Goal: Information Seeking & Learning: Compare options

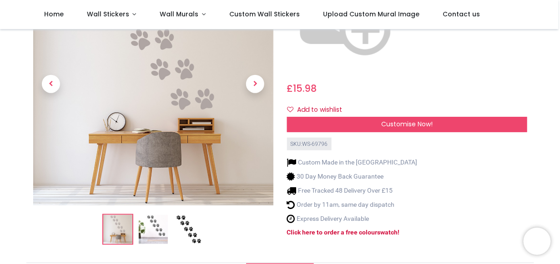
scroll to position [165, 0]
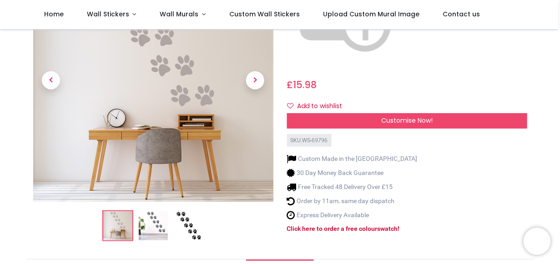
click at [196, 211] on img at bounding box center [188, 225] width 29 height 29
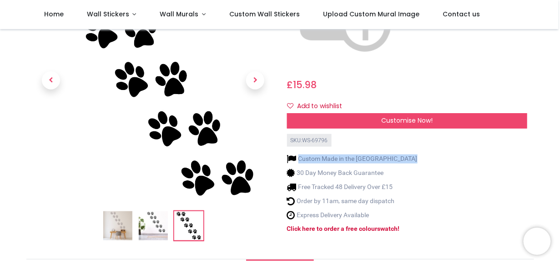
drag, startPoint x: 555, startPoint y: 60, endPoint x: 555, endPoint y: 42, distance: 17.7
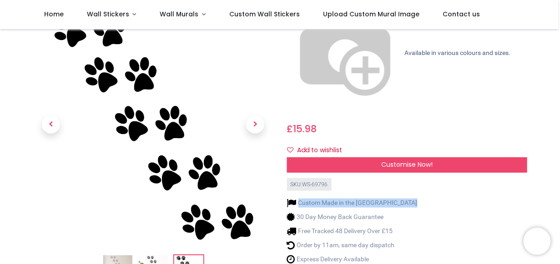
scroll to position [107, 0]
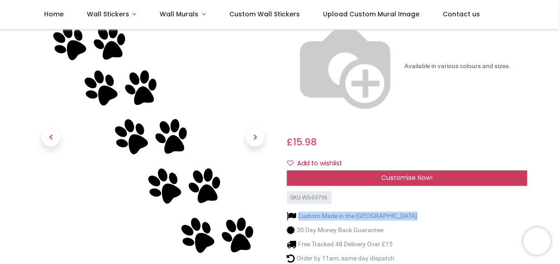
click at [405, 173] on span "Customise Now!" at bounding box center [406, 177] width 51 height 9
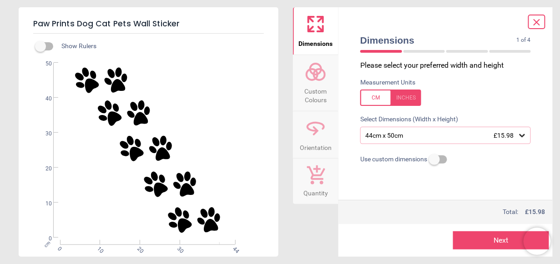
click at [521, 136] on icon at bounding box center [521, 135] width 5 height 3
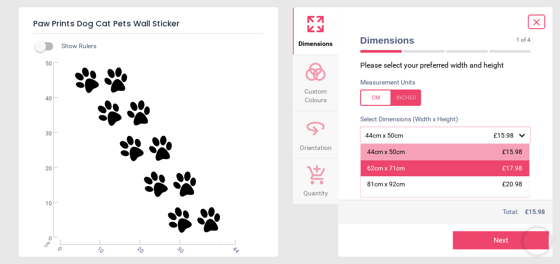
click at [502, 172] on span "£17.98" at bounding box center [512, 168] width 20 height 7
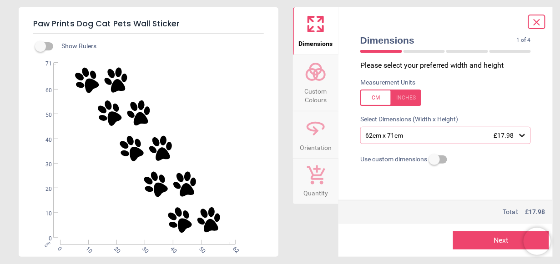
click at [514, 137] on span "£17.98" at bounding box center [504, 135] width 20 height 7
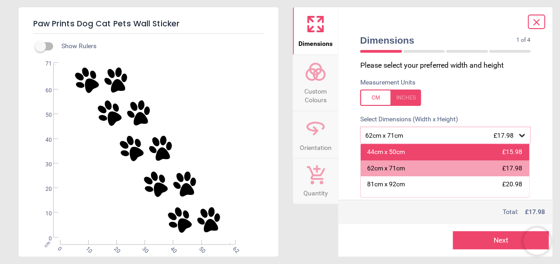
click at [480, 148] on div "44cm x 50cm £15.98" at bounding box center [444, 152] width 169 height 16
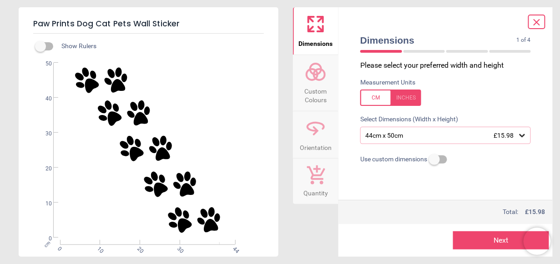
click at [540, 15] on div at bounding box center [536, 22] width 17 height 15
click at [532, 21] on icon at bounding box center [536, 22] width 11 height 11
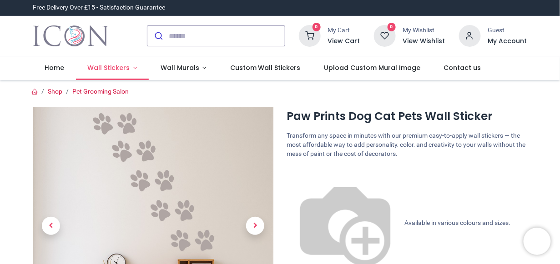
click at [124, 69] on span "Wall Stickers" at bounding box center [108, 67] width 42 height 9
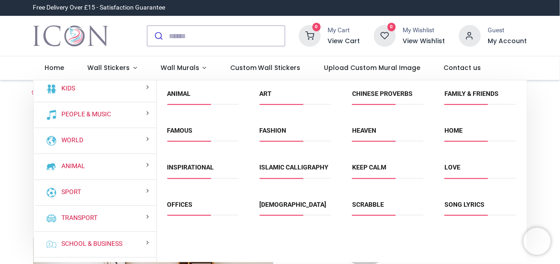
scroll to position [75, 0]
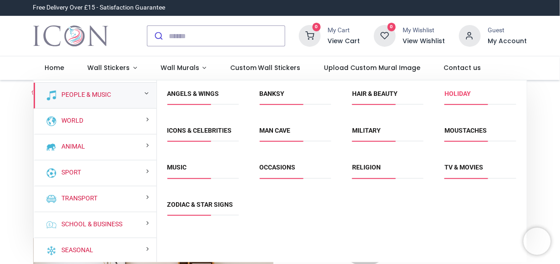
click at [468, 90] on link "Holiday" at bounding box center [457, 93] width 26 height 7
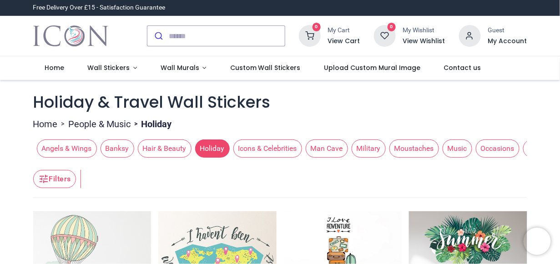
scroll to position [15, 0]
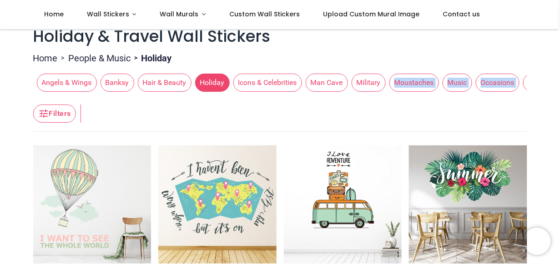
drag, startPoint x: 335, startPoint y: 98, endPoint x: 395, endPoint y: 93, distance: 60.6
click at [125, 12] on span "Wall Stickers" at bounding box center [108, 14] width 42 height 9
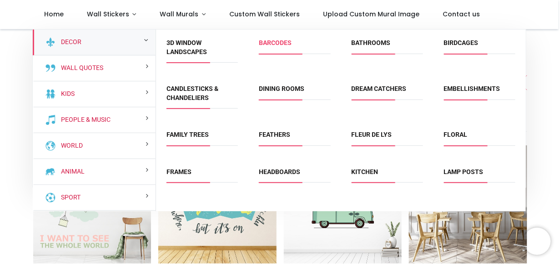
click at [281, 45] on link "Barcodes" at bounding box center [275, 42] width 33 height 7
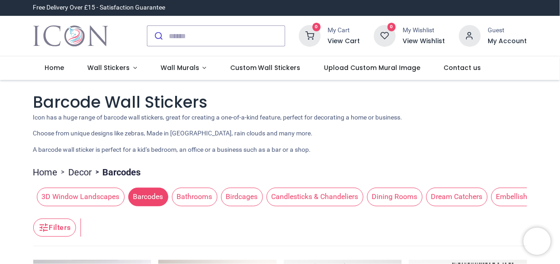
click at [234, 198] on span "Birdcages" at bounding box center [242, 197] width 42 height 18
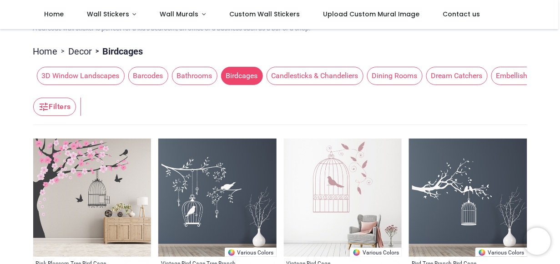
scroll to position [53, 0]
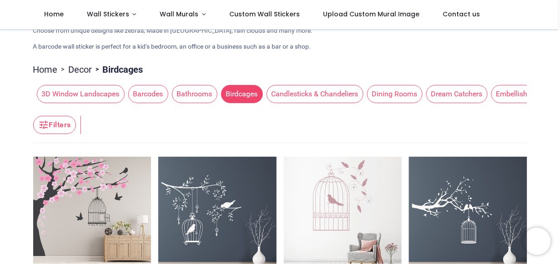
click at [455, 97] on span "Dream Catchers" at bounding box center [456, 94] width 61 height 18
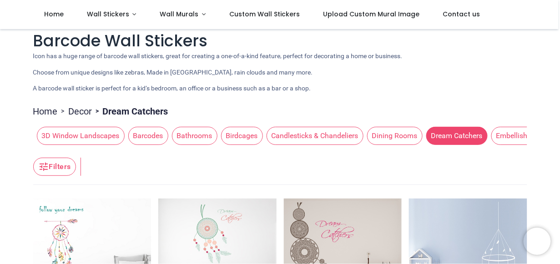
scroll to position [9, 0]
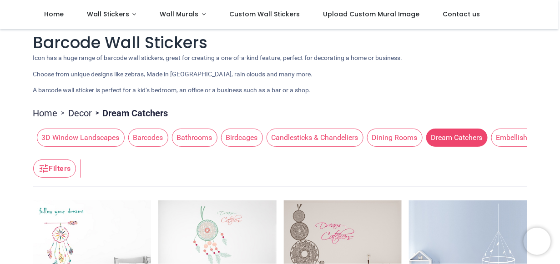
click at [520, 133] on span "Embellishments" at bounding box center [521, 138] width 61 height 18
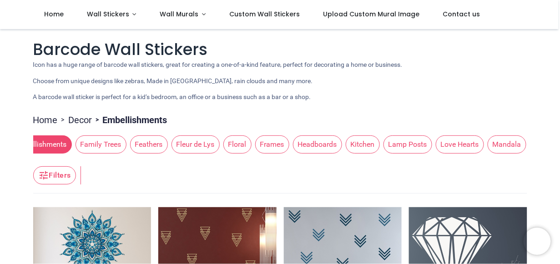
scroll to position [0, 478]
click at [100, 143] on span "Family Trees" at bounding box center [103, 144] width 51 height 18
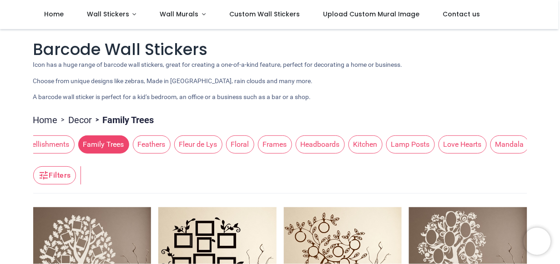
click at [141, 144] on span "Feathers" at bounding box center [152, 144] width 38 height 18
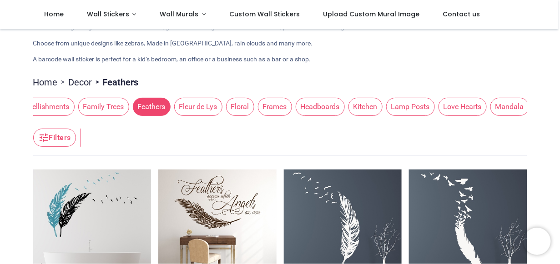
scroll to position [7, 0]
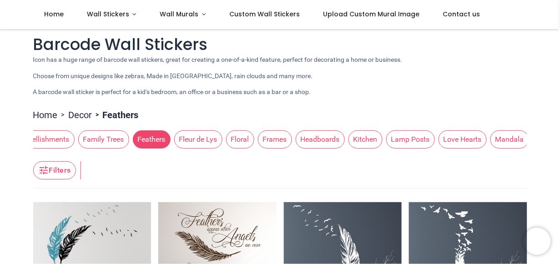
click at [183, 140] on span "Fleur de Lys" at bounding box center [198, 139] width 48 height 18
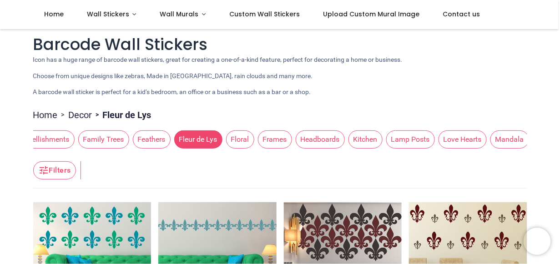
click at [238, 145] on button "Floral" at bounding box center [238, 139] width 32 height 18
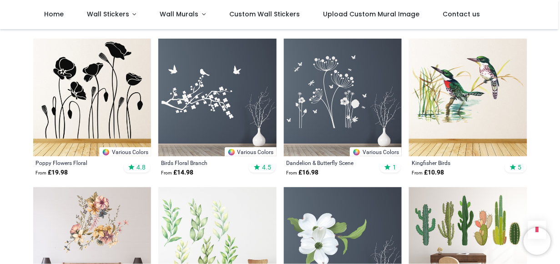
scroll to position [904, 0]
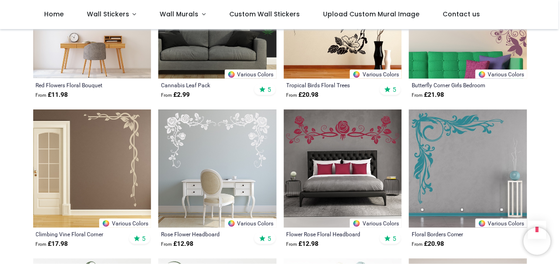
scroll to position [1904, 0]
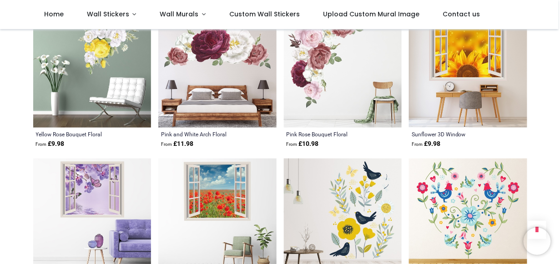
scroll to position [3086, 0]
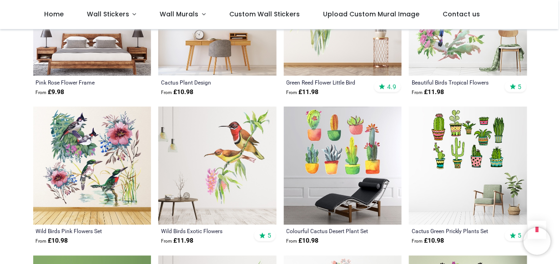
scroll to position [3977, 0]
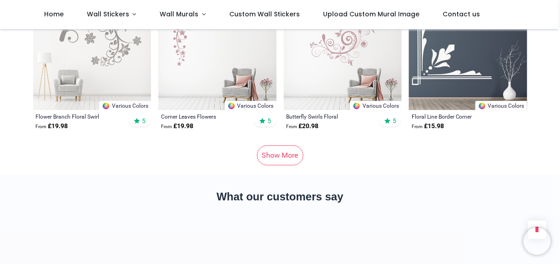
scroll to position [5304, 0]
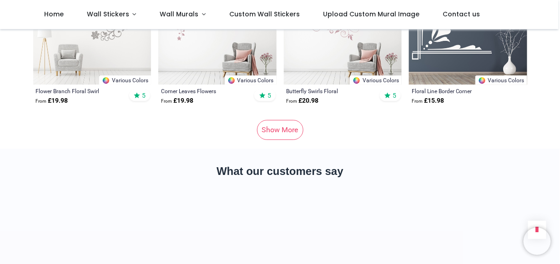
click at [288, 120] on link "Show More" at bounding box center [280, 130] width 46 height 20
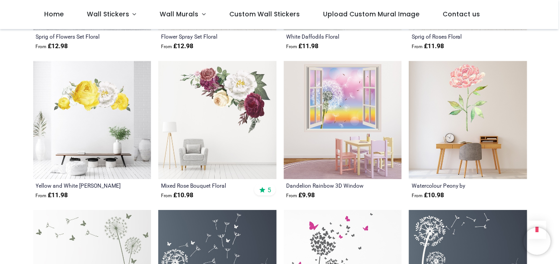
scroll to position [6104, 0]
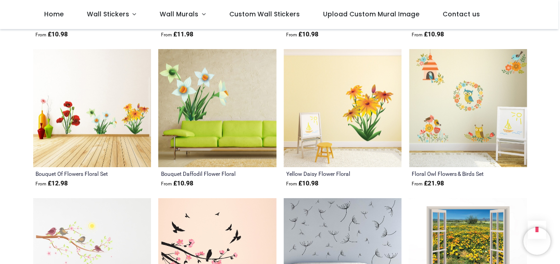
scroll to position [7141, 0]
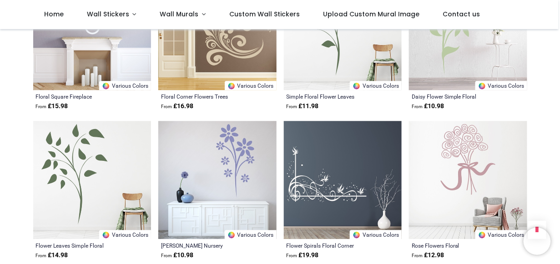
scroll to position [7850, 0]
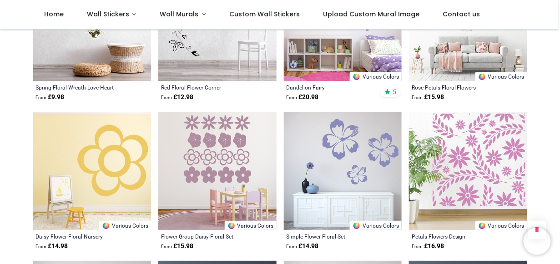
scroll to position [9050, 0]
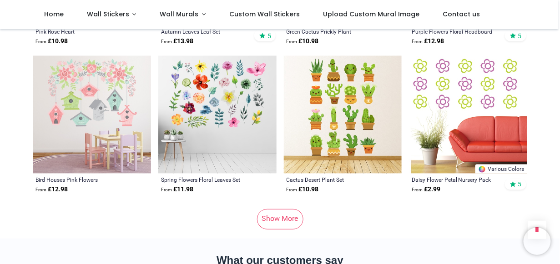
scroll to position [10449, 0]
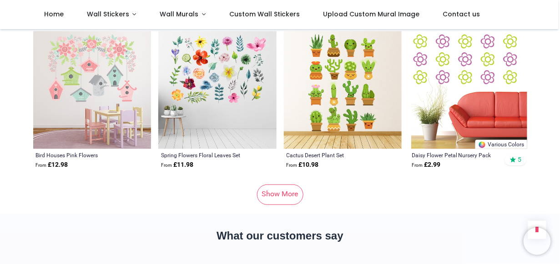
click at [281, 185] on link "Show More" at bounding box center [280, 195] width 46 height 20
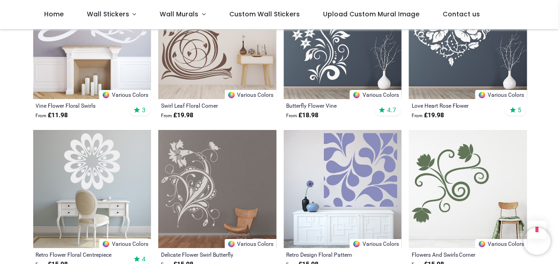
scroll to position [10831, 0]
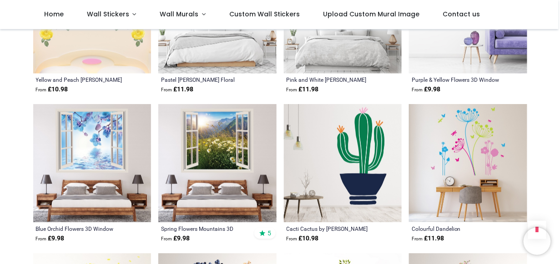
scroll to position [11486, 0]
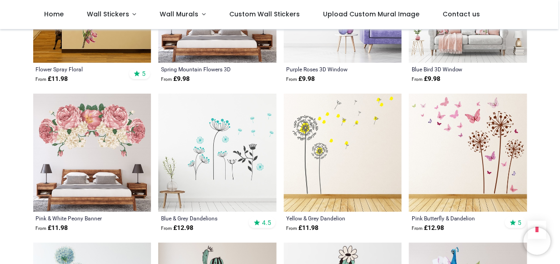
scroll to position [9922, 0]
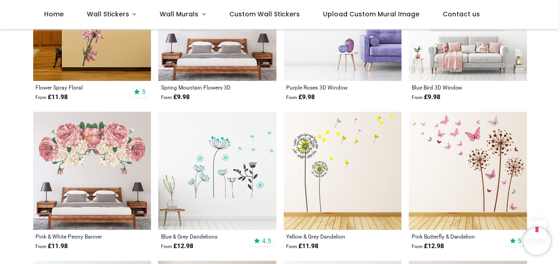
click at [474, 141] on img at bounding box center [468, 171] width 118 height 118
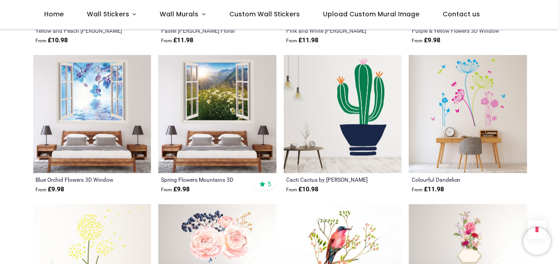
scroll to position [11449, 0]
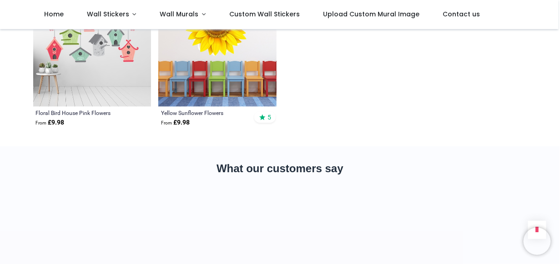
scroll to position [13322, 0]
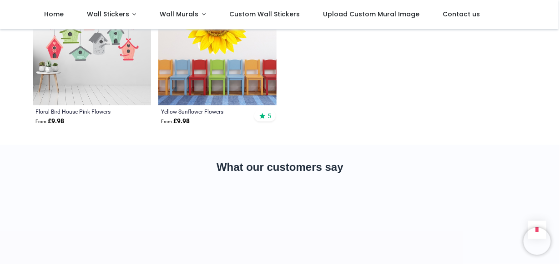
click at [550, 180] on section "What our customers say" at bounding box center [280, 214] width 560 height 139
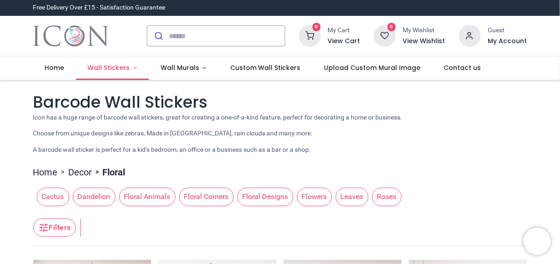
click at [121, 70] on span "Wall Stickers" at bounding box center [108, 67] width 42 height 9
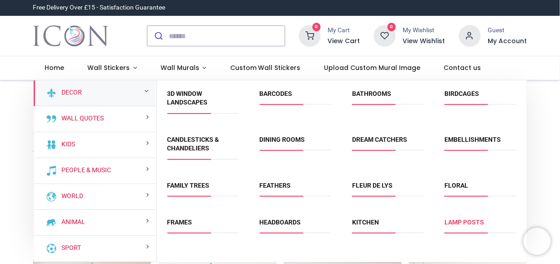
click at [458, 221] on link "Lamp Posts" at bounding box center [464, 222] width 40 height 7
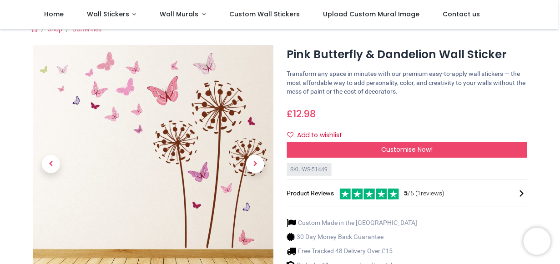
scroll to position [61, 0]
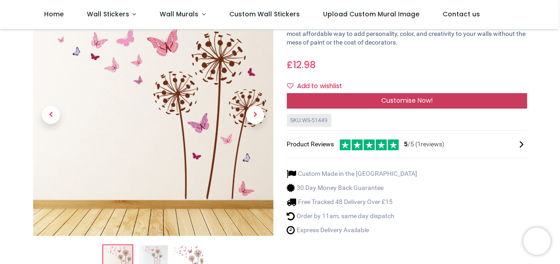
click at [309, 99] on div "Customise Now!" at bounding box center [407, 100] width 240 height 15
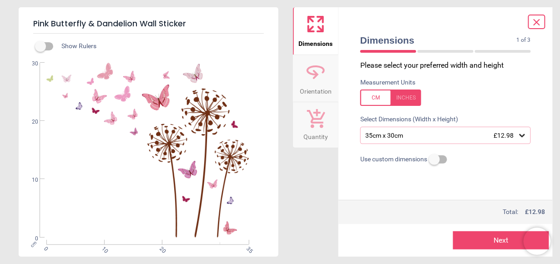
click at [525, 136] on icon at bounding box center [521, 135] width 9 height 9
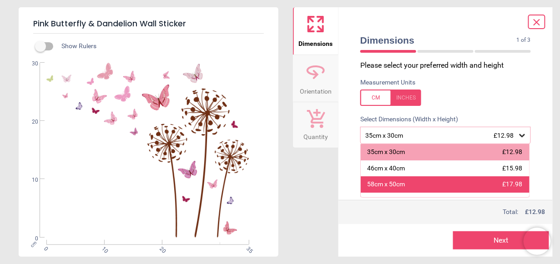
click at [389, 189] on div "58cm x 50cm" at bounding box center [386, 184] width 38 height 9
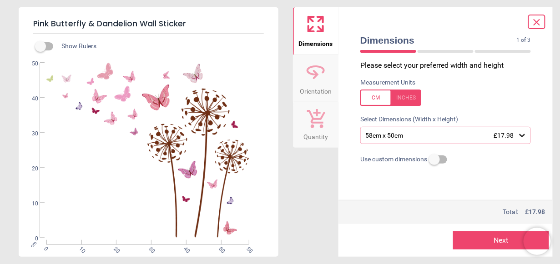
click at [321, 84] on span "Orientation" at bounding box center [316, 90] width 32 height 14
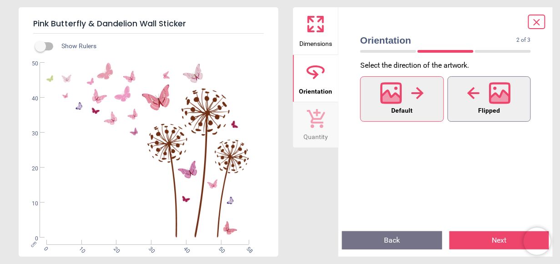
click at [495, 94] on icon at bounding box center [500, 98] width 20 height 16
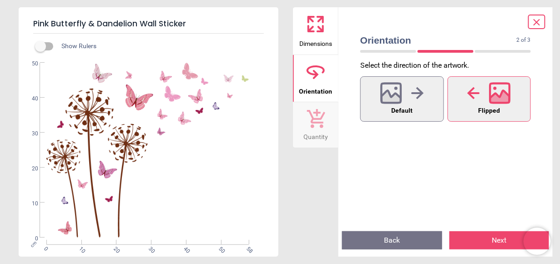
click at [324, 40] on span "Dimensions" at bounding box center [315, 42] width 33 height 14
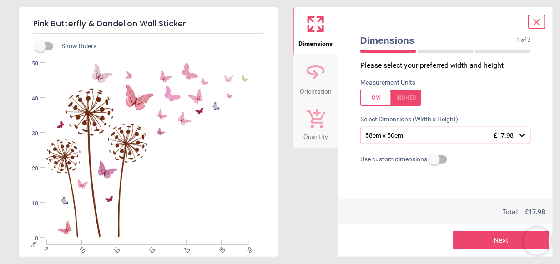
click at [533, 25] on icon at bounding box center [536, 22] width 11 height 11
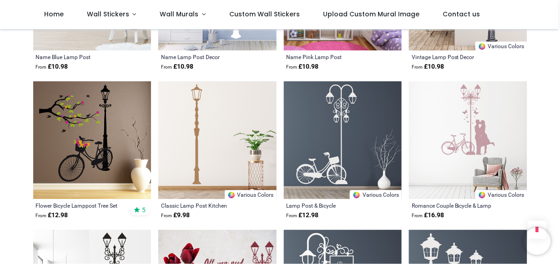
scroll to position [457, 0]
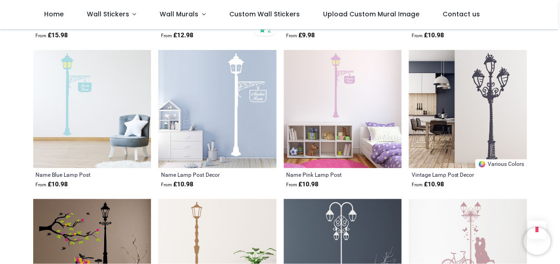
click at [557, 125] on div "Pricelist : Public Pricelist Public Pricelist Lamp Post Wall Stickers Home > De…" at bounding box center [280, 113] width 560 height 1082
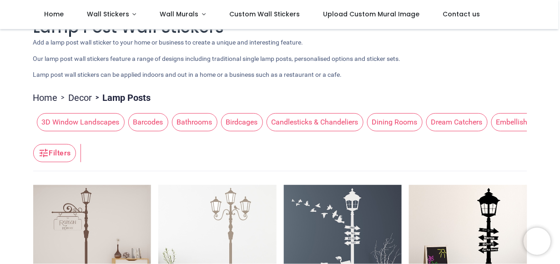
scroll to position [0, 0]
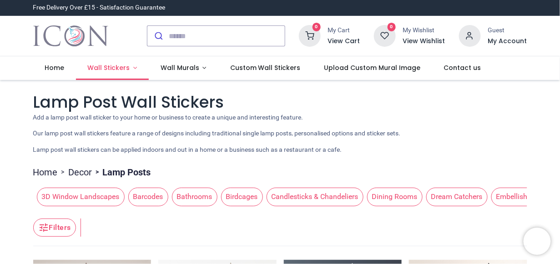
click at [130, 66] on link "Wall Stickers" at bounding box center [112, 68] width 73 height 24
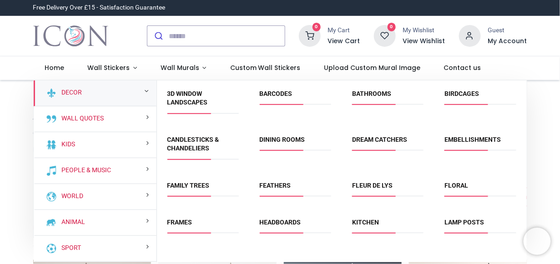
drag, startPoint x: 526, startPoint y: 147, endPoint x: 525, endPoint y: 179, distance: 32.3
click at [525, 179] on div "Decor Wall Quotes Kids People & Music" at bounding box center [280, 159] width 494 height 159
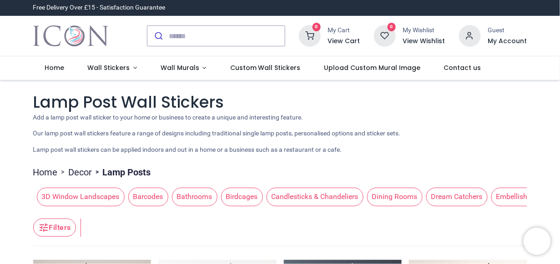
drag, startPoint x: 525, startPoint y: 190, endPoint x: 525, endPoint y: 208, distance: 18.6
click at [118, 66] on span "Wall Stickers" at bounding box center [108, 67] width 42 height 9
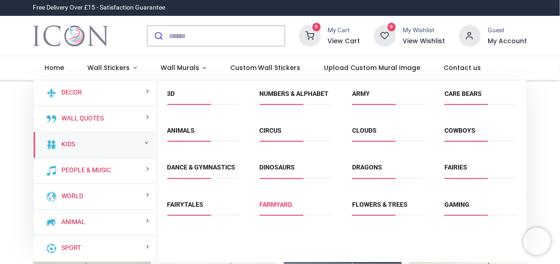
click at [277, 208] on link "Farmyard" at bounding box center [276, 204] width 33 height 7
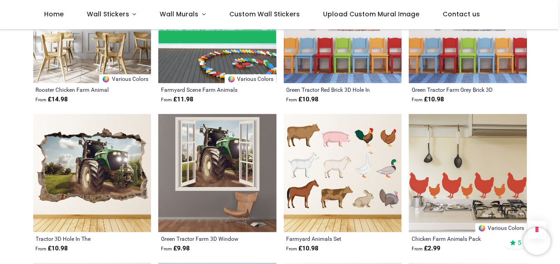
scroll to position [524, 0]
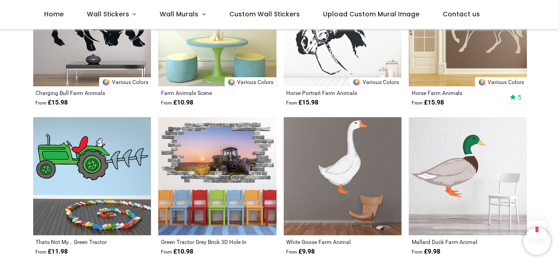
scroll to position [894, 0]
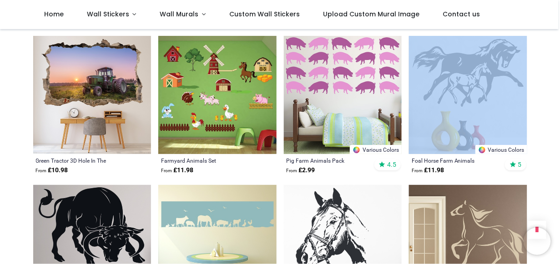
drag, startPoint x: 557, startPoint y: 97, endPoint x: 559, endPoint y: 5, distance: 91.8
click at [559, 5] on html "Login • Register Home Wall Stickers" at bounding box center [280, 132] width 560 height 264
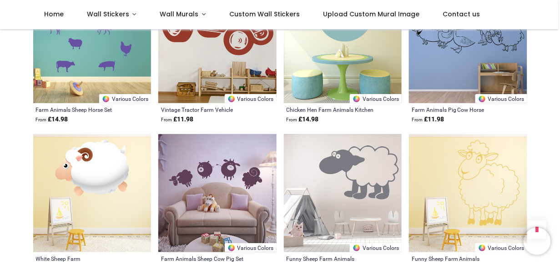
scroll to position [1954, 0]
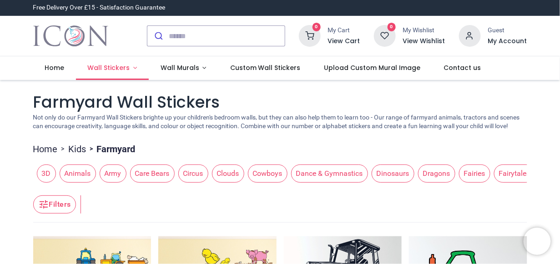
click at [130, 71] on link "Wall Stickers" at bounding box center [112, 68] width 73 height 24
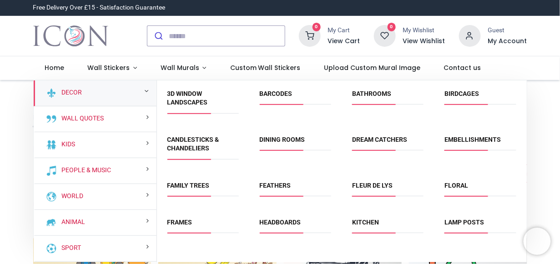
click at [120, 91] on div "Decor" at bounding box center [95, 93] width 123 height 26
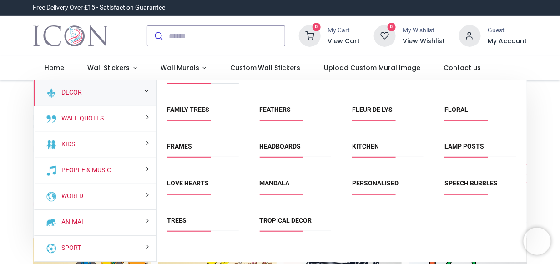
scroll to position [80, 0]
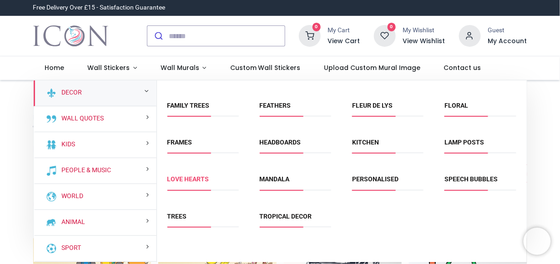
click at [181, 178] on link "Love Hearts" at bounding box center [188, 178] width 42 height 7
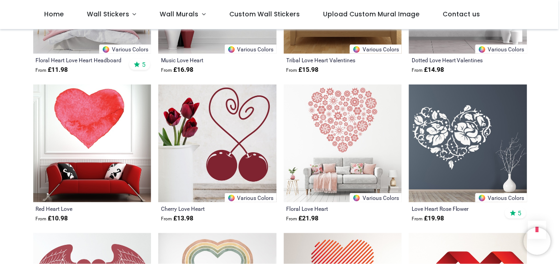
scroll to position [1939, 0]
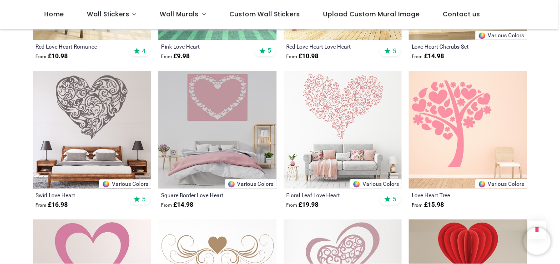
scroll to position [1284, 0]
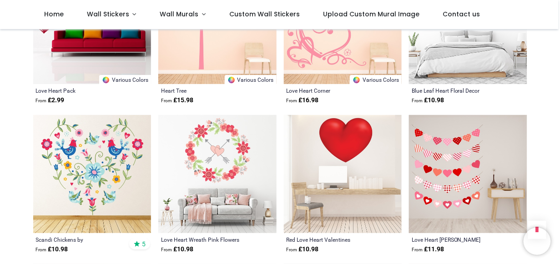
scroll to position [830, 0]
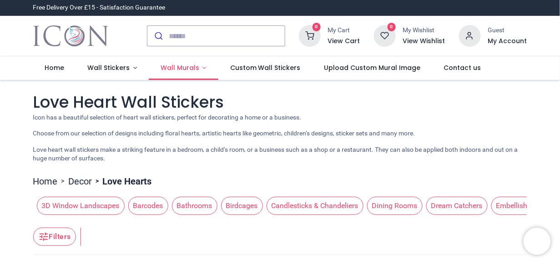
click at [205, 68] on link "Wall Murals" at bounding box center [184, 68] width 70 height 24
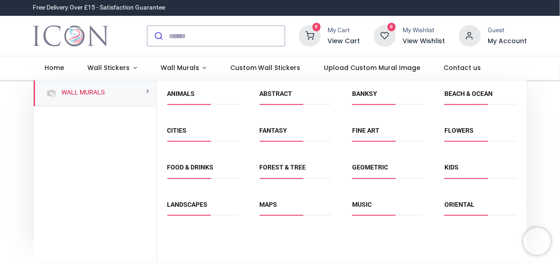
click at [182, 99] on span "Animals" at bounding box center [202, 97] width 71 height 15
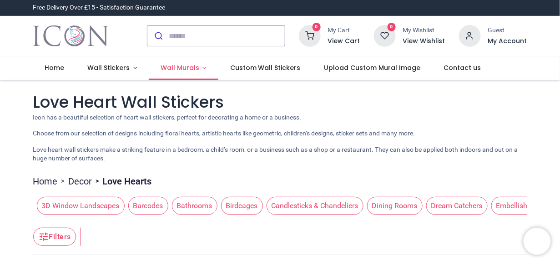
click at [200, 63] on link "Wall Murals" at bounding box center [184, 68] width 70 height 24
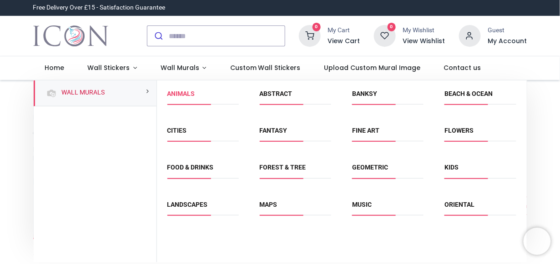
click at [192, 96] on link "Animals" at bounding box center [181, 93] width 28 height 7
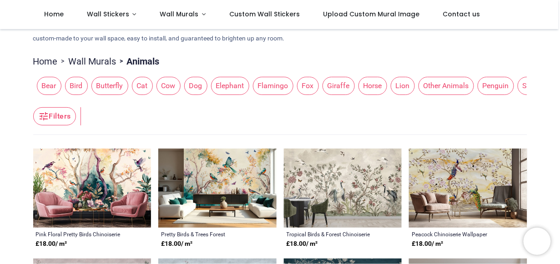
scroll to position [341, 0]
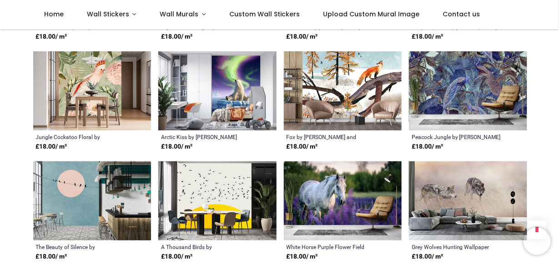
scroll to position [1615, 0]
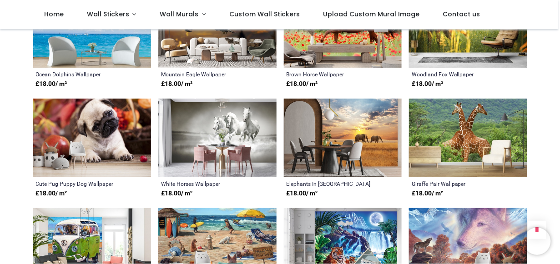
scroll to position [1890, 0]
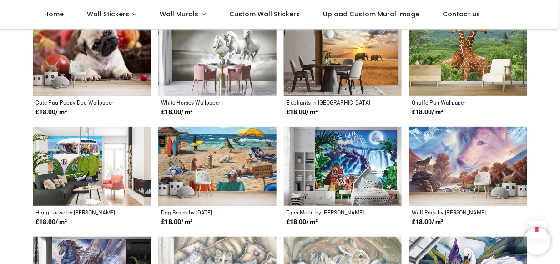
drag, startPoint x: 557, startPoint y: 170, endPoint x: 556, endPoint y: 191, distance: 20.5
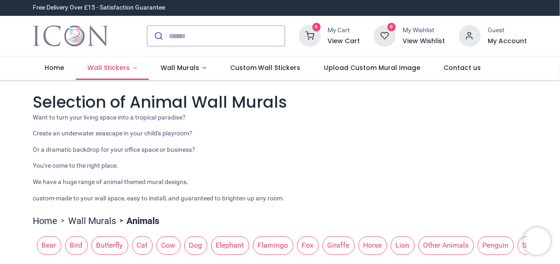
click at [126, 70] on span "Wall Stickers" at bounding box center [108, 67] width 42 height 9
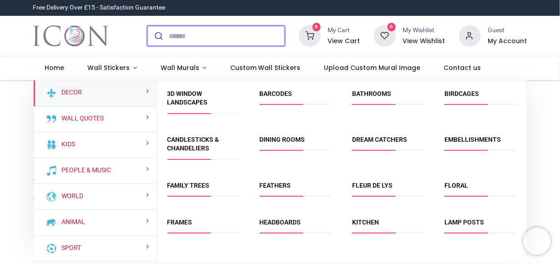
click at [215, 39] on input "search" at bounding box center [227, 36] width 116 height 20
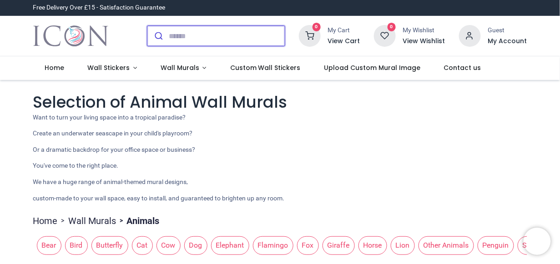
click at [215, 39] on input "search" at bounding box center [227, 36] width 116 height 20
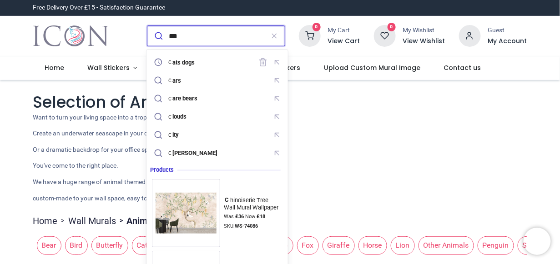
type input "***"
click at [147, 26] on button "submit" at bounding box center [157, 36] width 21 height 20
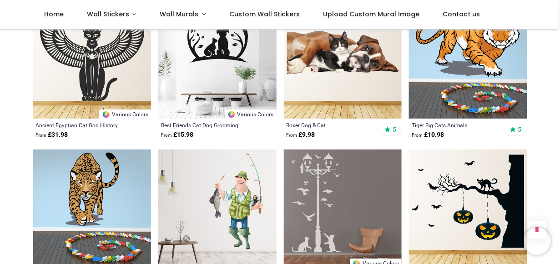
scroll to position [998, 0]
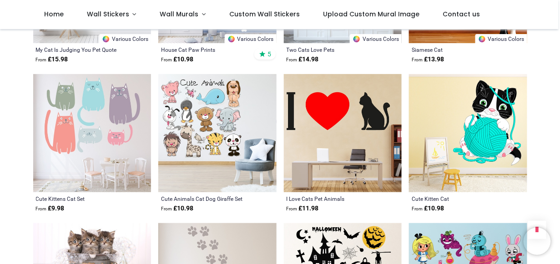
scroll to position [1853, 0]
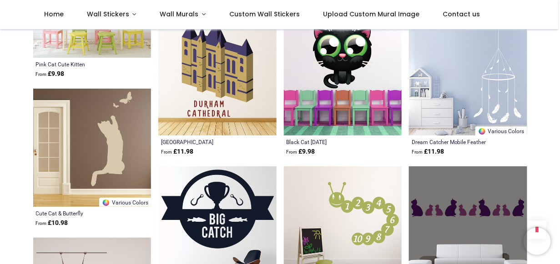
scroll to position [2653, 0]
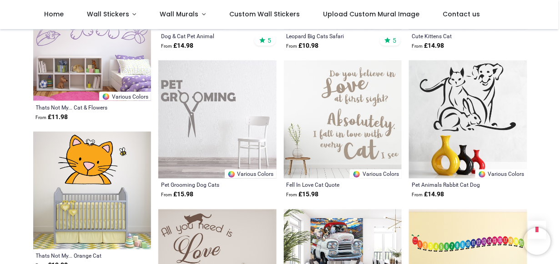
scroll to position [3125, 0]
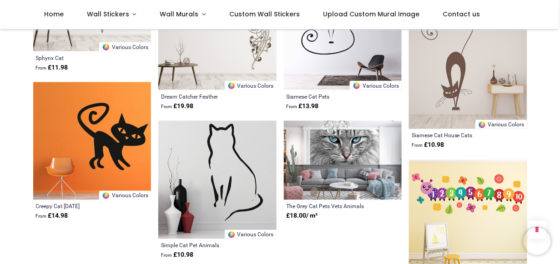
scroll to position [4016, 0]
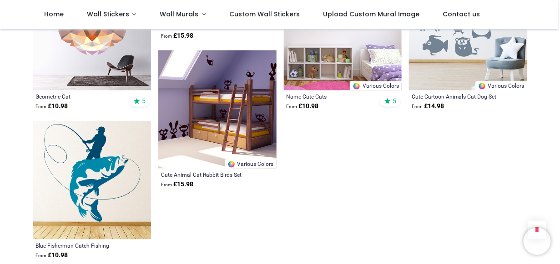
scroll to position [4980, 0]
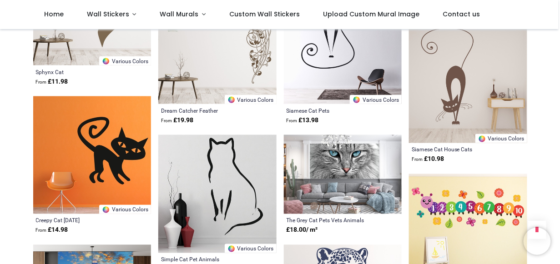
scroll to position [3853, 0]
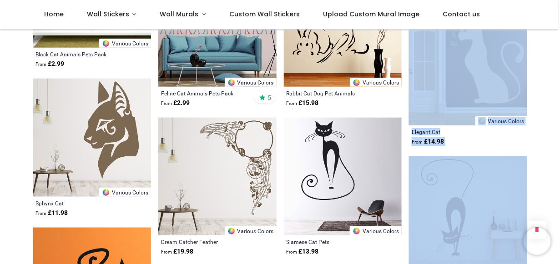
drag, startPoint x: 557, startPoint y: 187, endPoint x: 561, endPoint y: 63, distance: 124.1
click at [559, 63] on html "Login • Register Home Wall Stickers" at bounding box center [280, 132] width 560 height 264
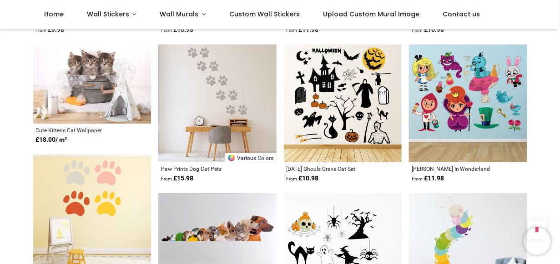
scroll to position [199, 0]
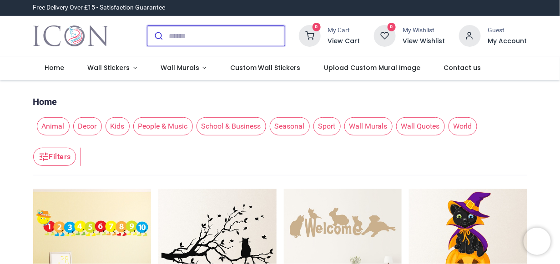
click at [236, 31] on input "search" at bounding box center [227, 36] width 116 height 20
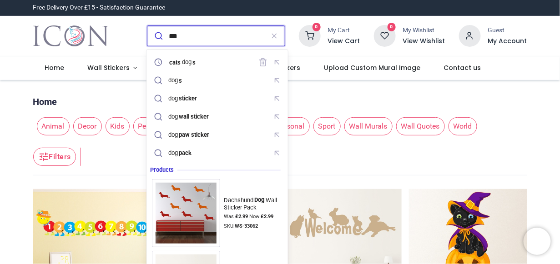
type input "***"
click at [147, 26] on button "submit" at bounding box center [157, 36] width 21 height 20
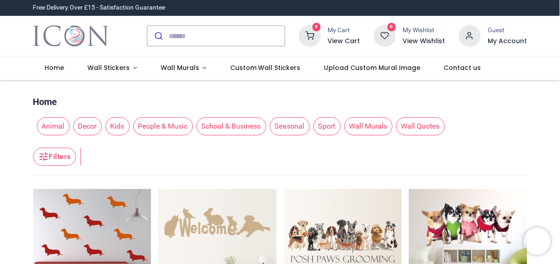
click at [503, 86] on div "Pricelist : Public Pricelist Public Pricelist" at bounding box center [280, 87] width 494 height 7
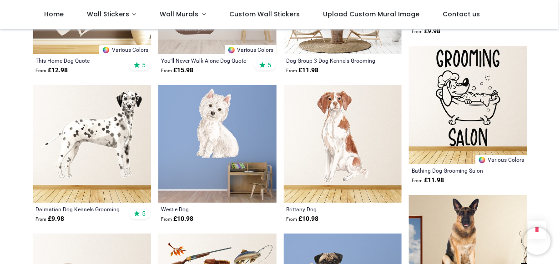
scroll to position [800, 0]
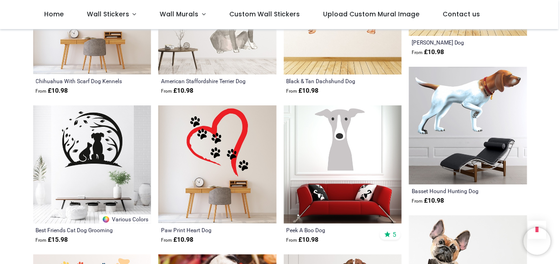
scroll to position [1818, 0]
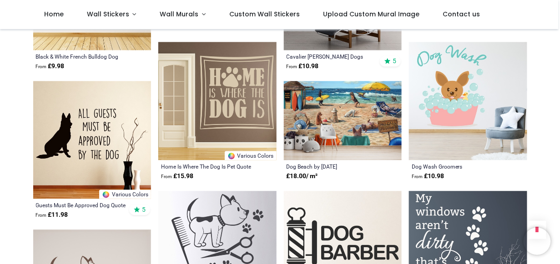
scroll to position [2309, 0]
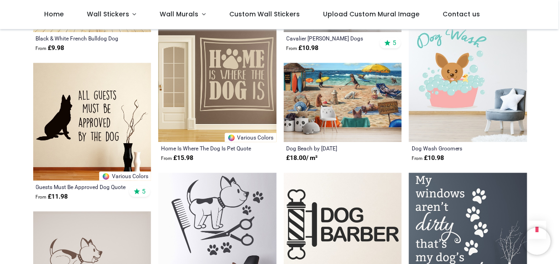
click at [368, 101] on img at bounding box center [343, 102] width 118 height 79
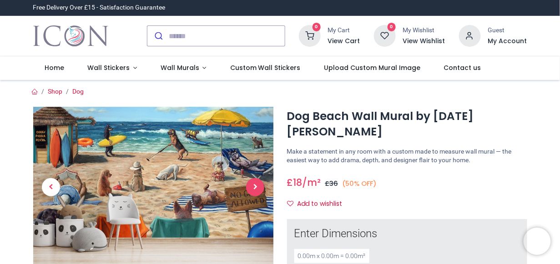
click at [257, 185] on span "Next" at bounding box center [255, 187] width 18 height 18
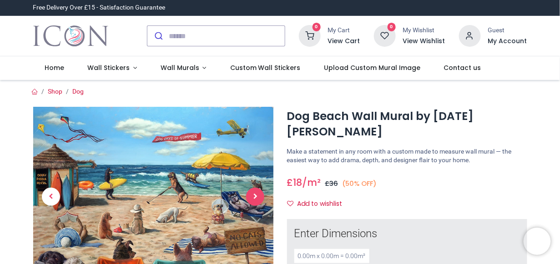
click at [257, 185] on link at bounding box center [255, 197] width 36 height 126
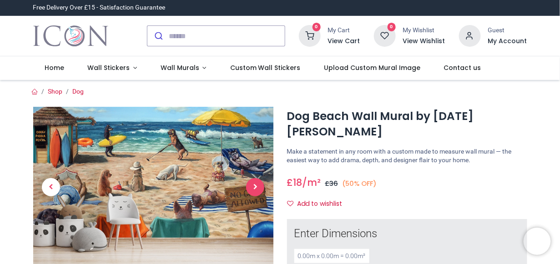
click at [257, 185] on span "Next" at bounding box center [255, 187] width 18 height 18
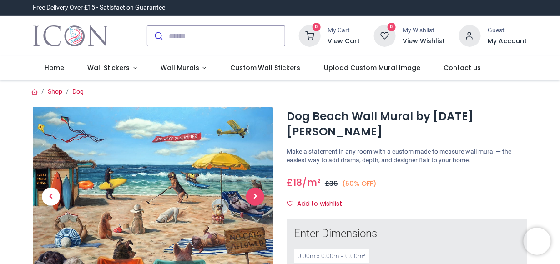
click at [257, 185] on link at bounding box center [255, 197] width 36 height 126
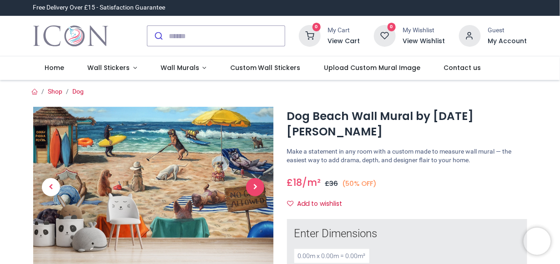
click at [257, 185] on span "Next" at bounding box center [255, 187] width 18 height 18
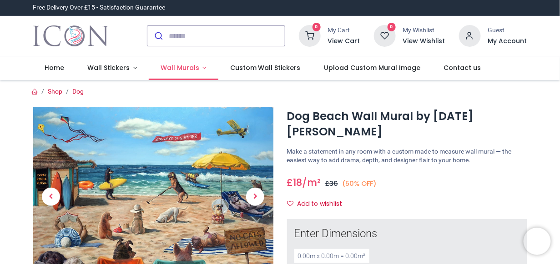
click at [190, 70] on span "Wall Murals" at bounding box center [179, 67] width 39 height 9
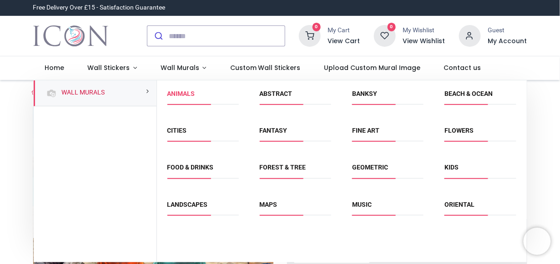
click at [184, 92] on link "Animals" at bounding box center [181, 93] width 28 height 7
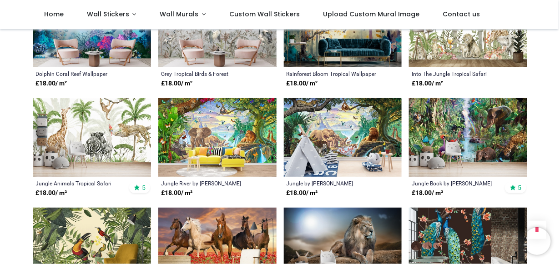
scroll to position [596, 0]
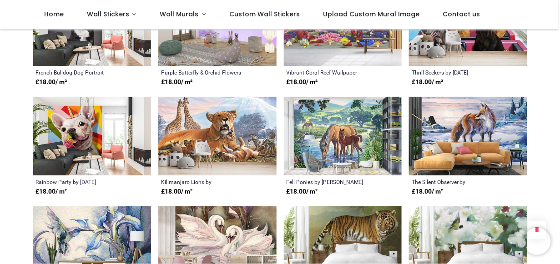
scroll to position [1159, 0]
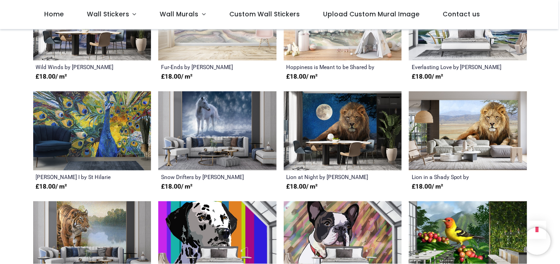
scroll to position [2164, 0]
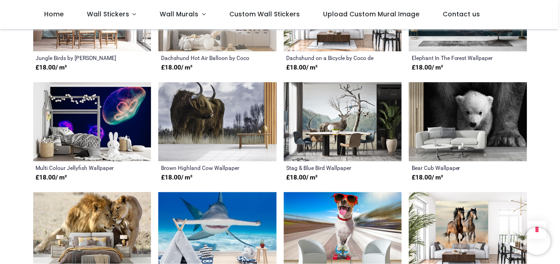
scroll to position [3036, 0]
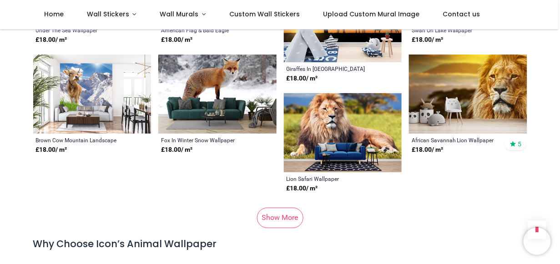
scroll to position [3945, 0]
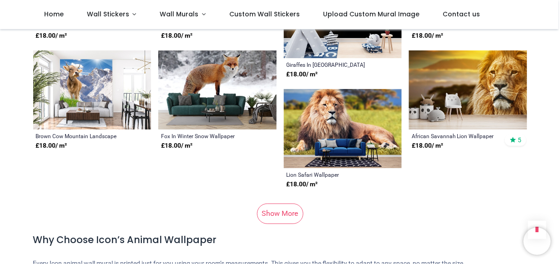
click at [287, 204] on link "Show More" at bounding box center [280, 214] width 46 height 20
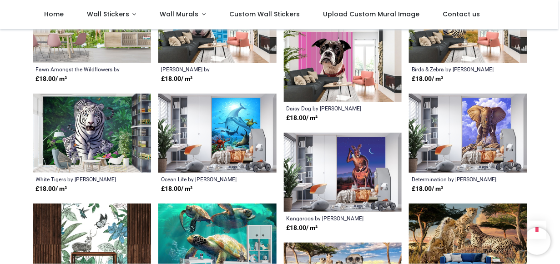
scroll to position [4363, 0]
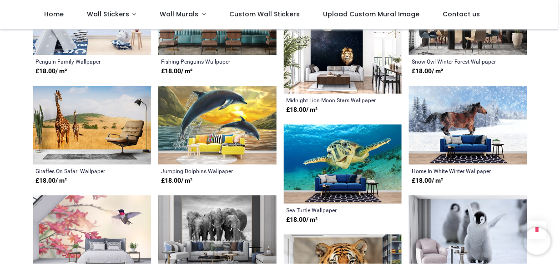
scroll to position [5363, 0]
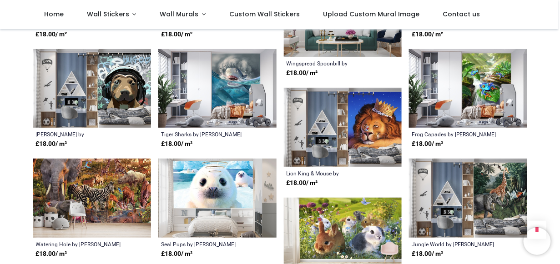
scroll to position [6163, 0]
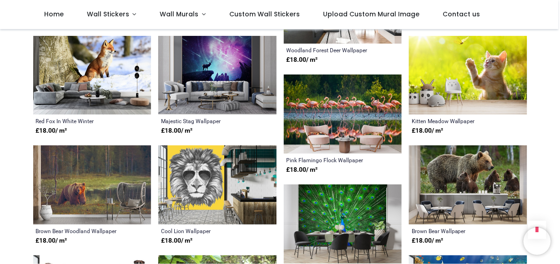
scroll to position [6836, 0]
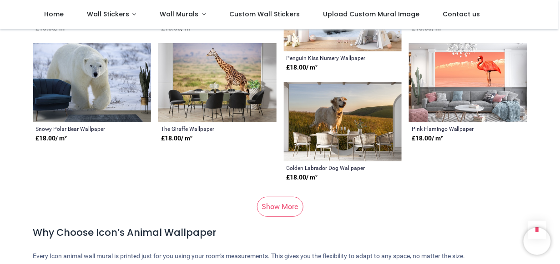
scroll to position [7818, 0]
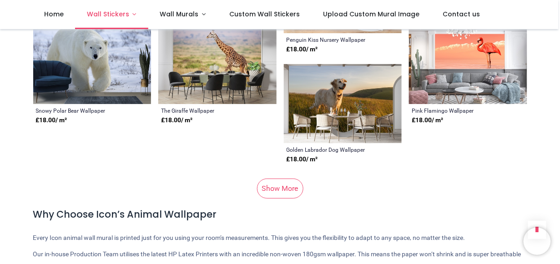
click at [109, 13] on span "Wall Stickers" at bounding box center [108, 14] width 42 height 9
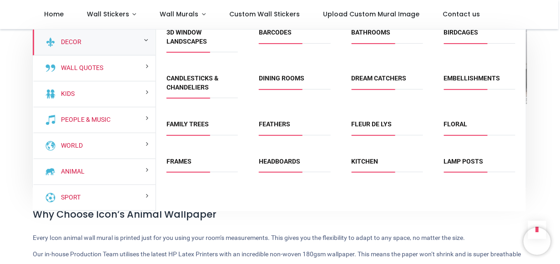
scroll to position [10, 0]
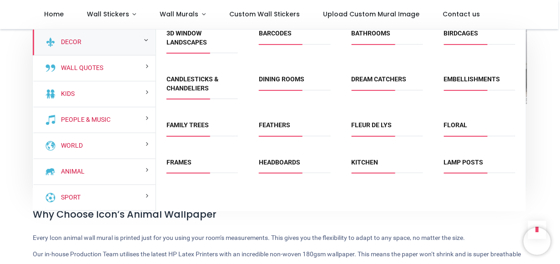
click at [479, 118] on div "Floral" at bounding box center [479, 130] width 92 height 37
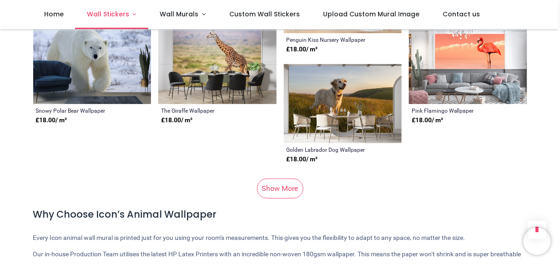
click at [134, 11] on link "Wall Stickers" at bounding box center [111, 14] width 73 height 29
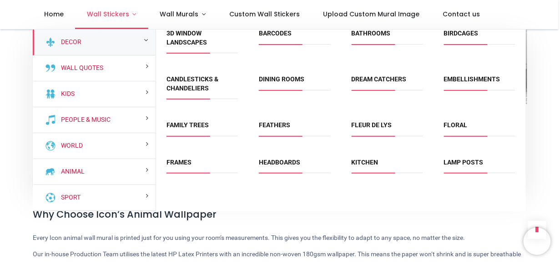
click at [131, 13] on link "Wall Stickers" at bounding box center [111, 14] width 73 height 29
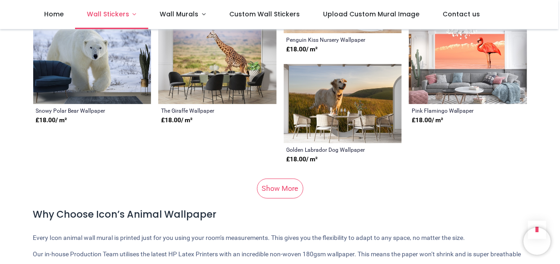
click at [127, 19] on span "Wall Stickers" at bounding box center [109, 14] width 44 height 9
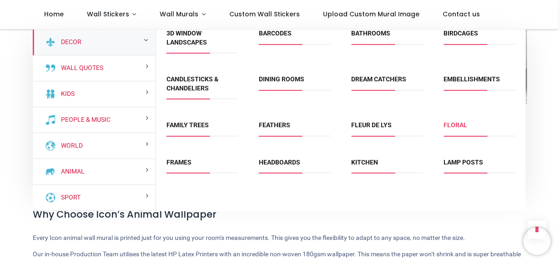
click at [463, 124] on link "Floral" at bounding box center [456, 124] width 24 height 7
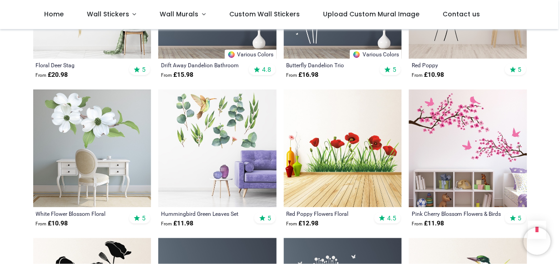
scroll to position [727, 0]
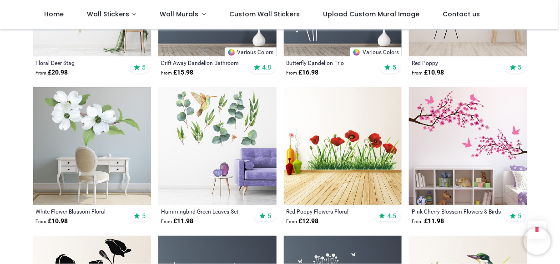
click at [472, 122] on img at bounding box center [468, 146] width 118 height 118
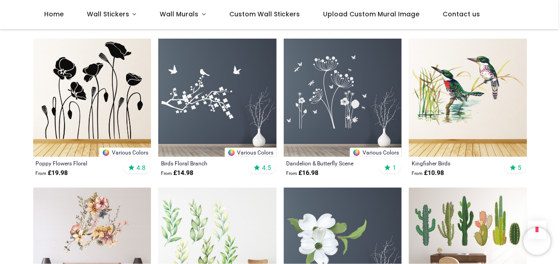
scroll to position [927, 0]
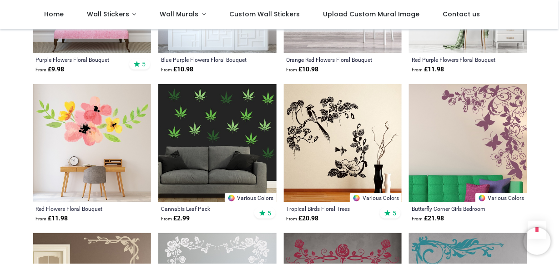
scroll to position [1781, 0]
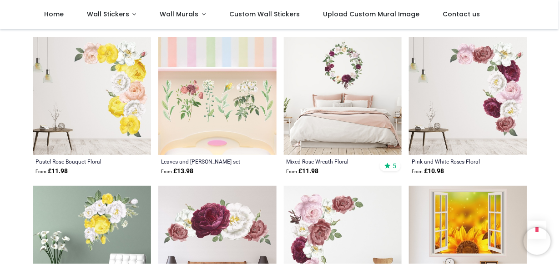
scroll to position [2890, 0]
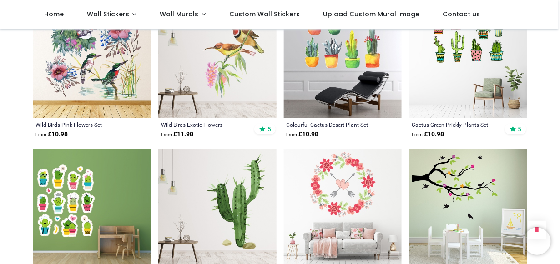
scroll to position [4127, 0]
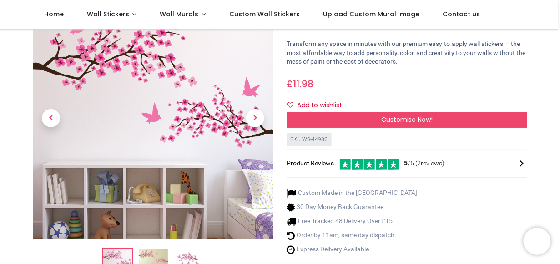
scroll to position [59, 0]
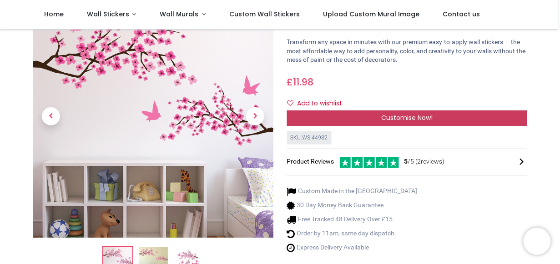
click at [454, 114] on div "Customise Now!" at bounding box center [407, 117] width 240 height 15
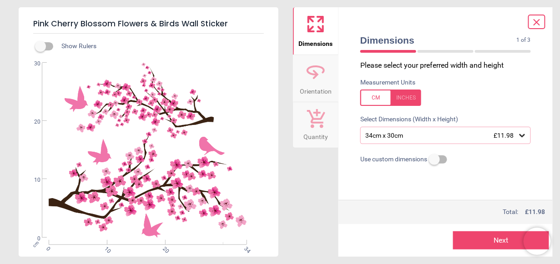
click at [520, 137] on icon at bounding box center [521, 135] width 9 height 9
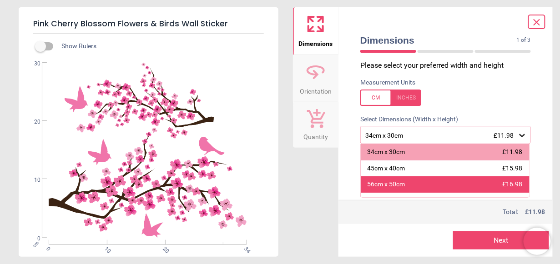
click at [475, 183] on div "56cm x 50cm £16.98" at bounding box center [444, 184] width 169 height 16
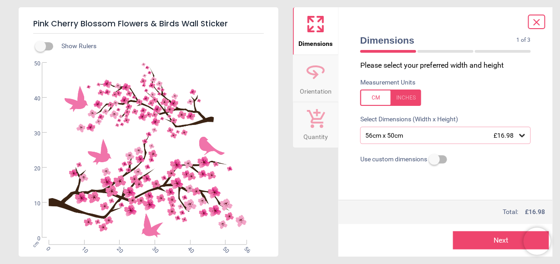
click at [323, 89] on span "Orientation" at bounding box center [316, 90] width 32 height 14
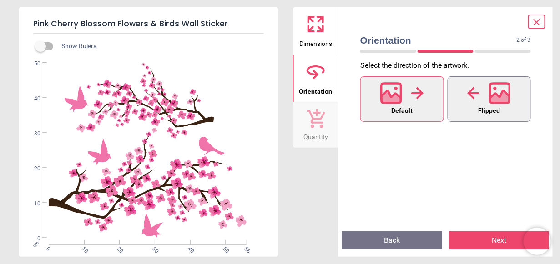
click at [468, 113] on button "Flipped" at bounding box center [489, 98] width 84 height 45
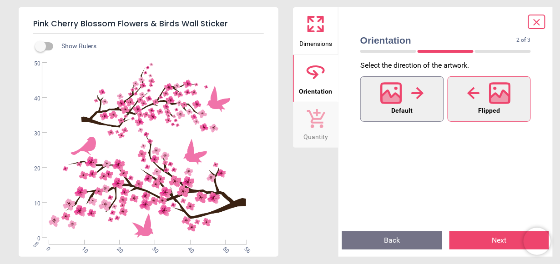
click at [409, 107] on span "Default" at bounding box center [401, 111] width 21 height 12
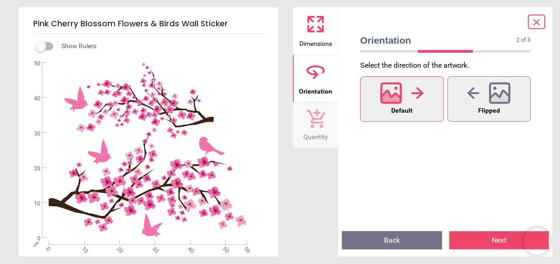
click at [494, 237] on button "Next" at bounding box center [499, 240] width 100 height 18
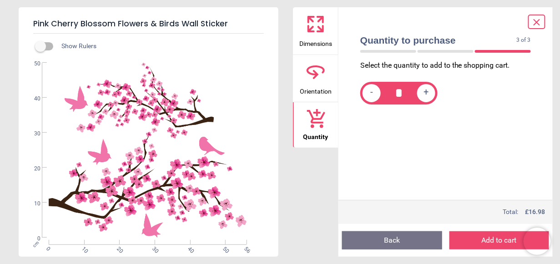
click at [405, 241] on button "Back" at bounding box center [392, 240] width 100 height 18
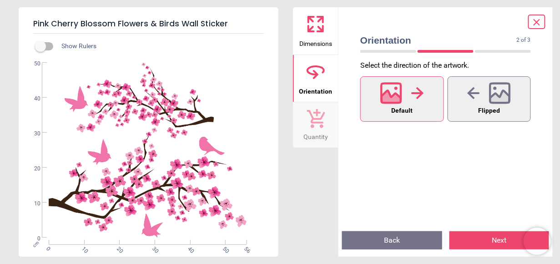
click at [405, 241] on button "Back" at bounding box center [392, 240] width 100 height 18
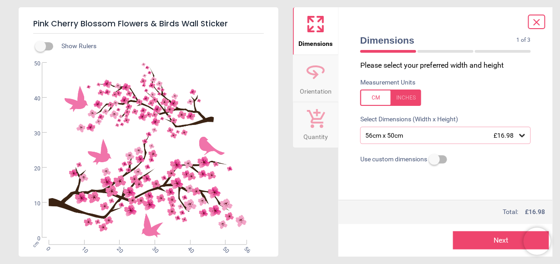
click at [533, 25] on icon at bounding box center [536, 22] width 11 height 11
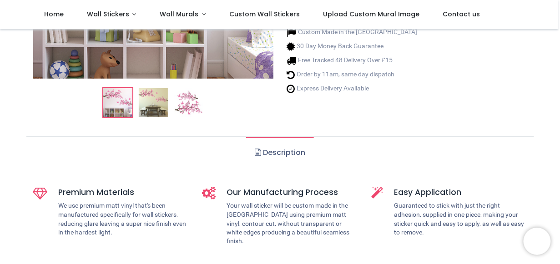
scroll to position [161, 0]
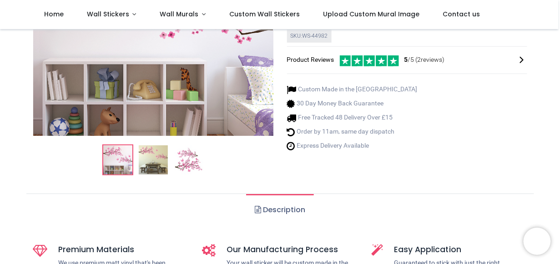
click at [182, 161] on img at bounding box center [188, 159] width 29 height 29
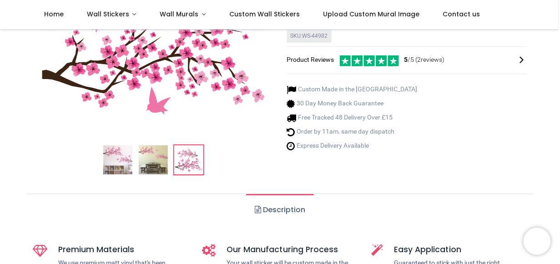
click at [153, 162] on img at bounding box center [152, 159] width 29 height 29
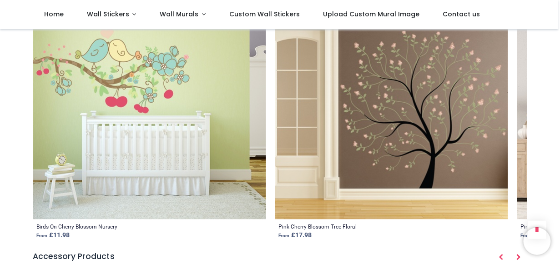
scroll to position [1039, 0]
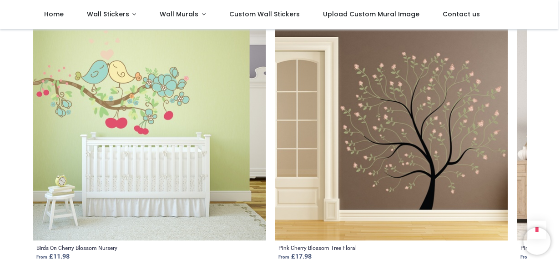
click at [439, 150] on img at bounding box center [391, 124] width 233 height 233
click at [286, 253] on strong "From £ 17.98" at bounding box center [295, 257] width 33 height 8
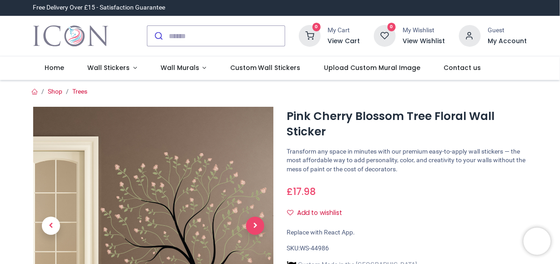
click at [254, 223] on span "Next" at bounding box center [255, 226] width 18 height 18
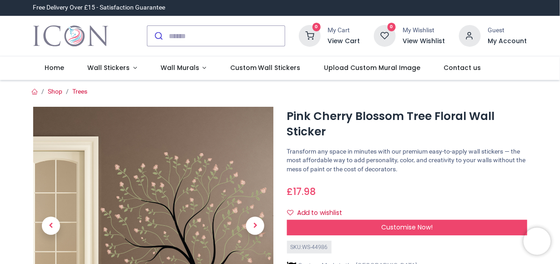
click at [254, 223] on span "Next" at bounding box center [255, 226] width 18 height 18
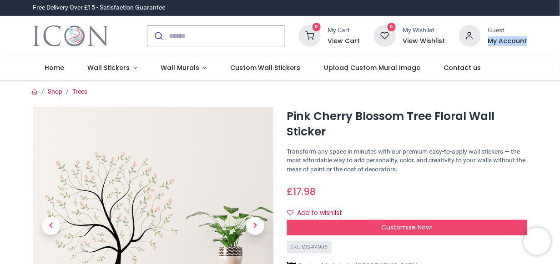
drag, startPoint x: 558, startPoint y: 34, endPoint x: 559, endPoint y: 52, distance: 18.2
click at [559, 52] on div "Login • Register Home Wall Stickers" at bounding box center [280, 132] width 560 height 264
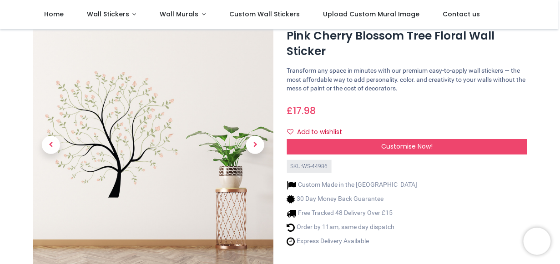
scroll to position [27, 0]
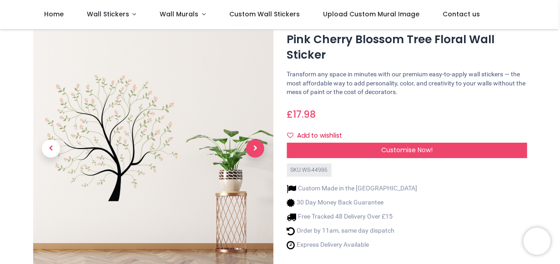
click at [256, 150] on span "Next" at bounding box center [255, 149] width 18 height 18
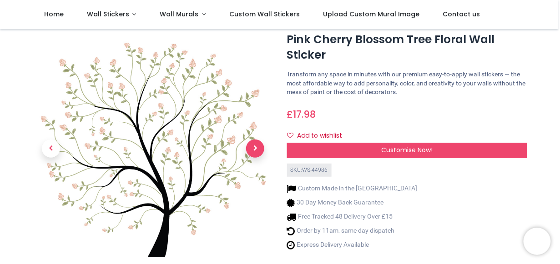
click at [256, 150] on span "Next" at bounding box center [255, 149] width 18 height 18
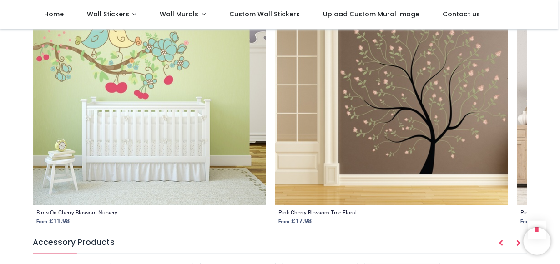
scroll to position [1061, 0]
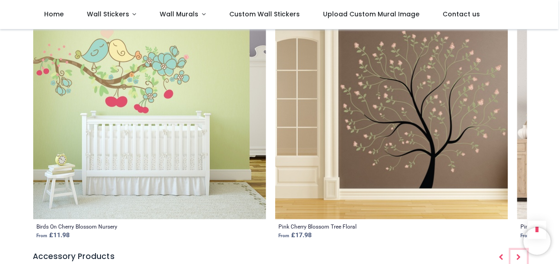
click at [518, 252] on button "Next" at bounding box center [518, 257] width 16 height 15
click at [517, 254] on icon "Next" at bounding box center [518, 257] width 5 height 6
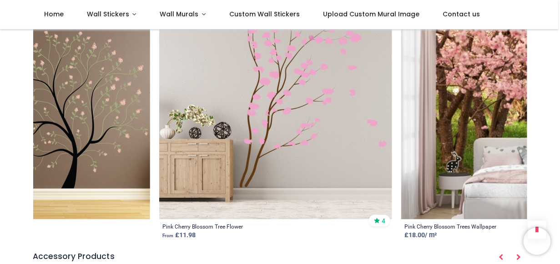
scroll to position [0, 362]
